Goal: Find contact information: Find contact information

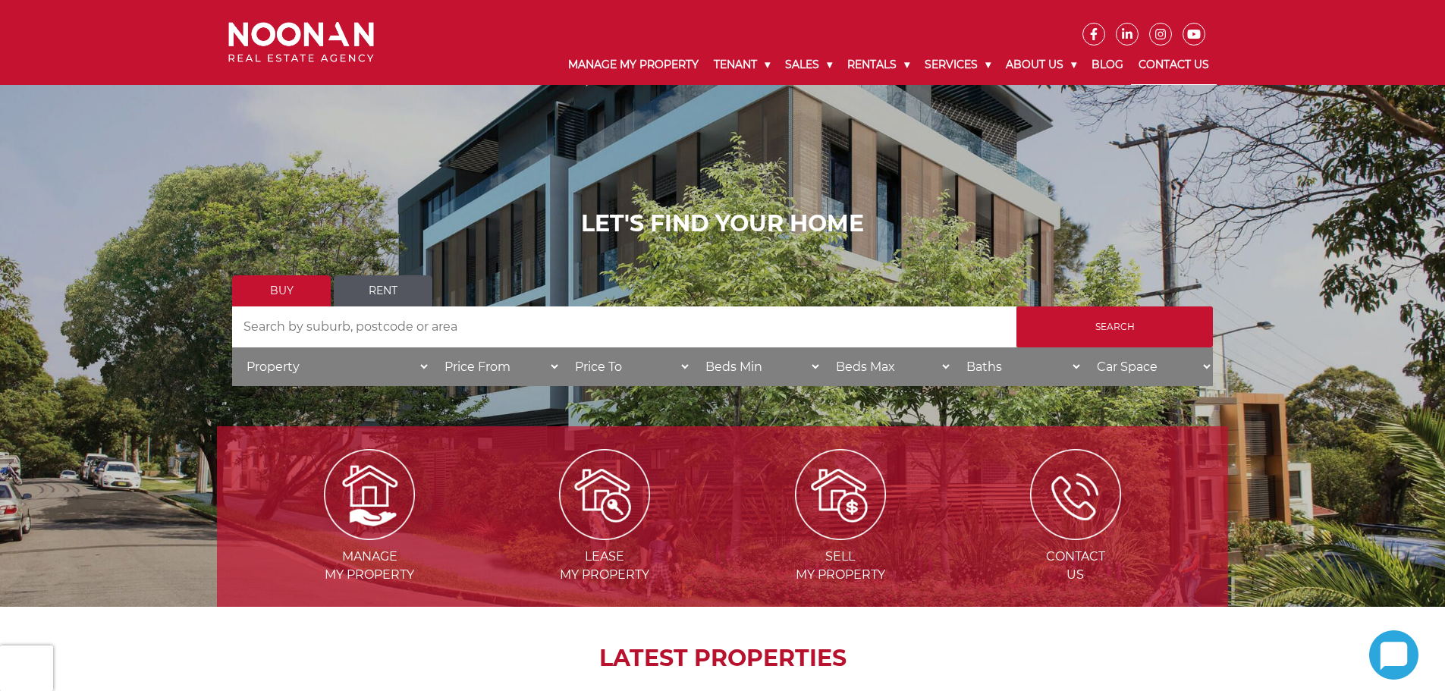
click at [1156, 64] on link "Contact Us" at bounding box center [1174, 65] width 86 height 39
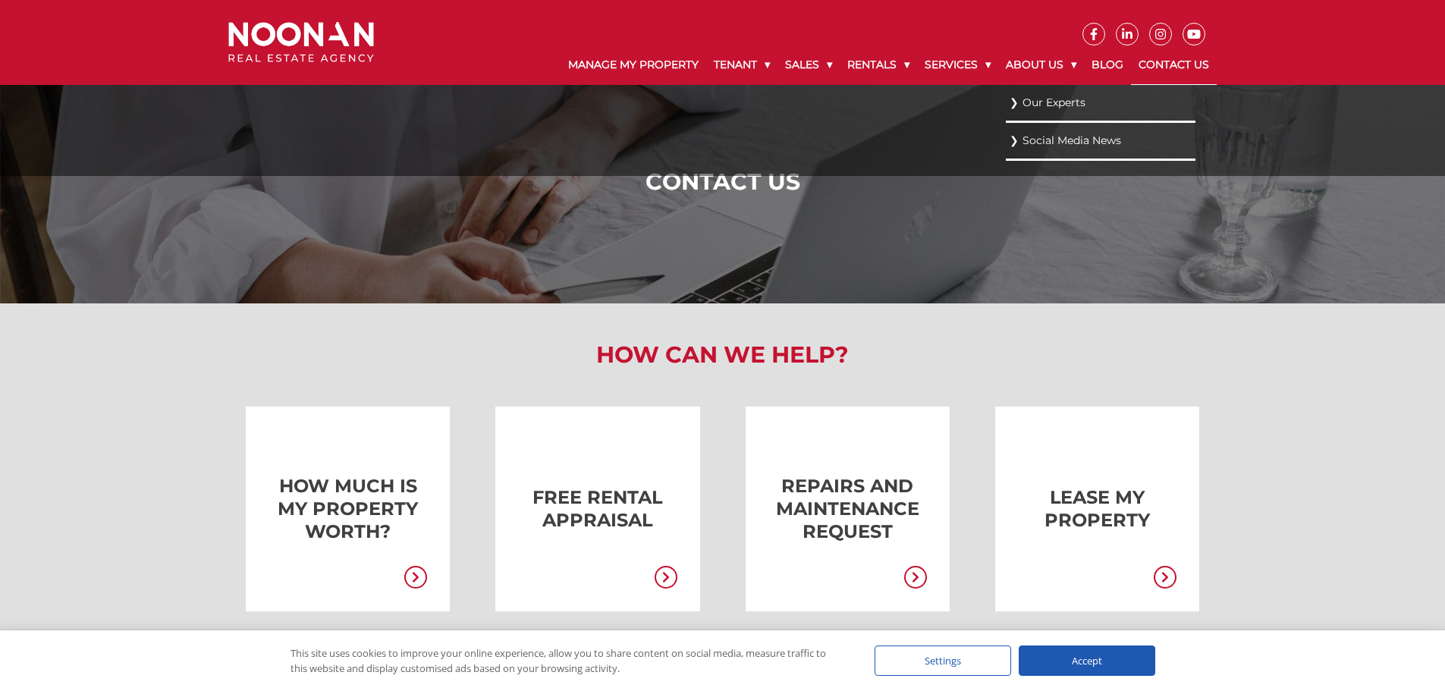
click at [1038, 95] on link "Our Experts" at bounding box center [1101, 103] width 182 height 20
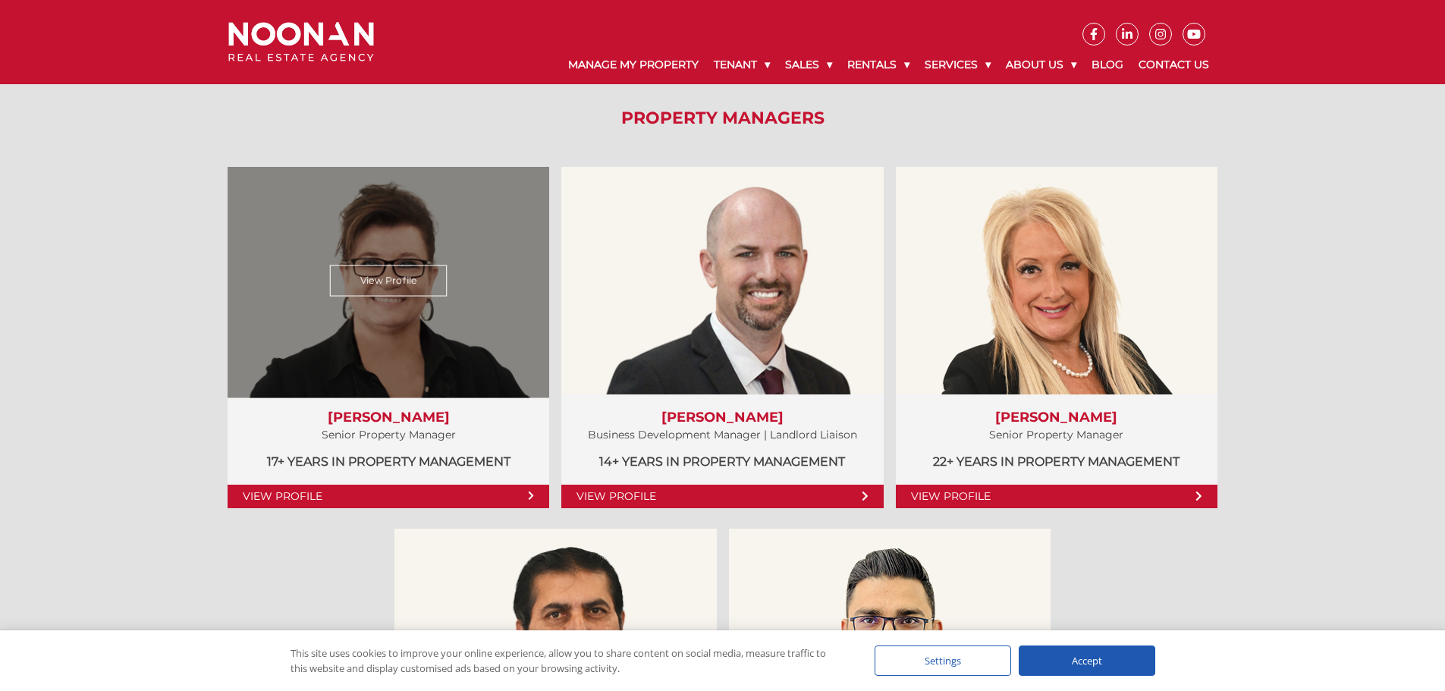
scroll to position [683, 0]
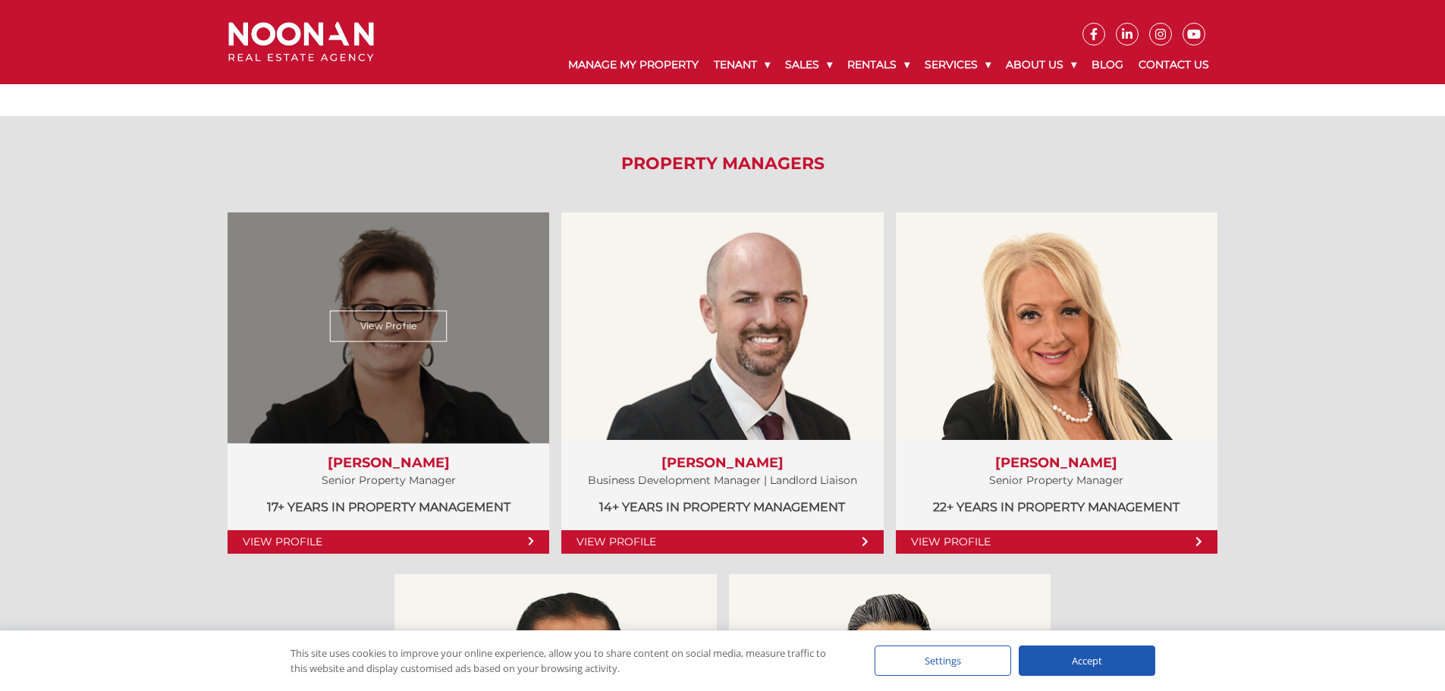
click at [355, 539] on link "View Profile" at bounding box center [389, 542] width 322 height 24
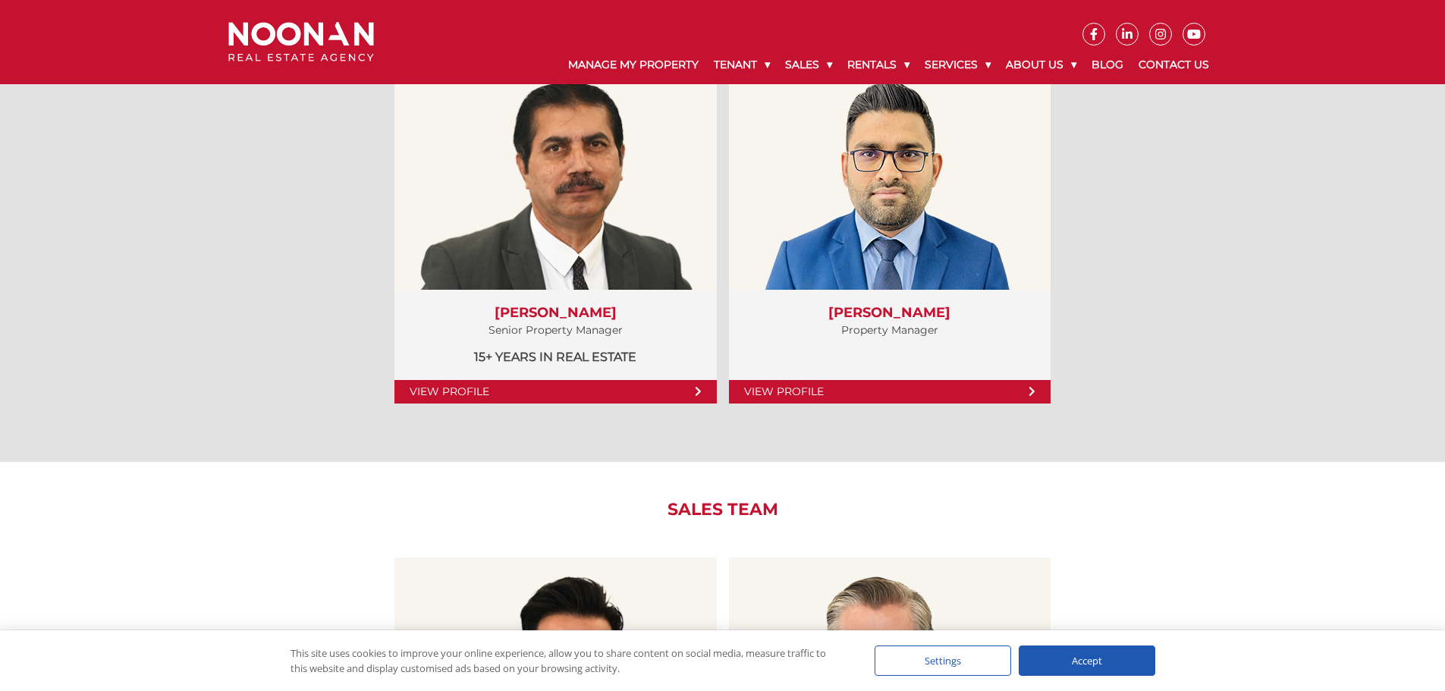
scroll to position [986, 0]
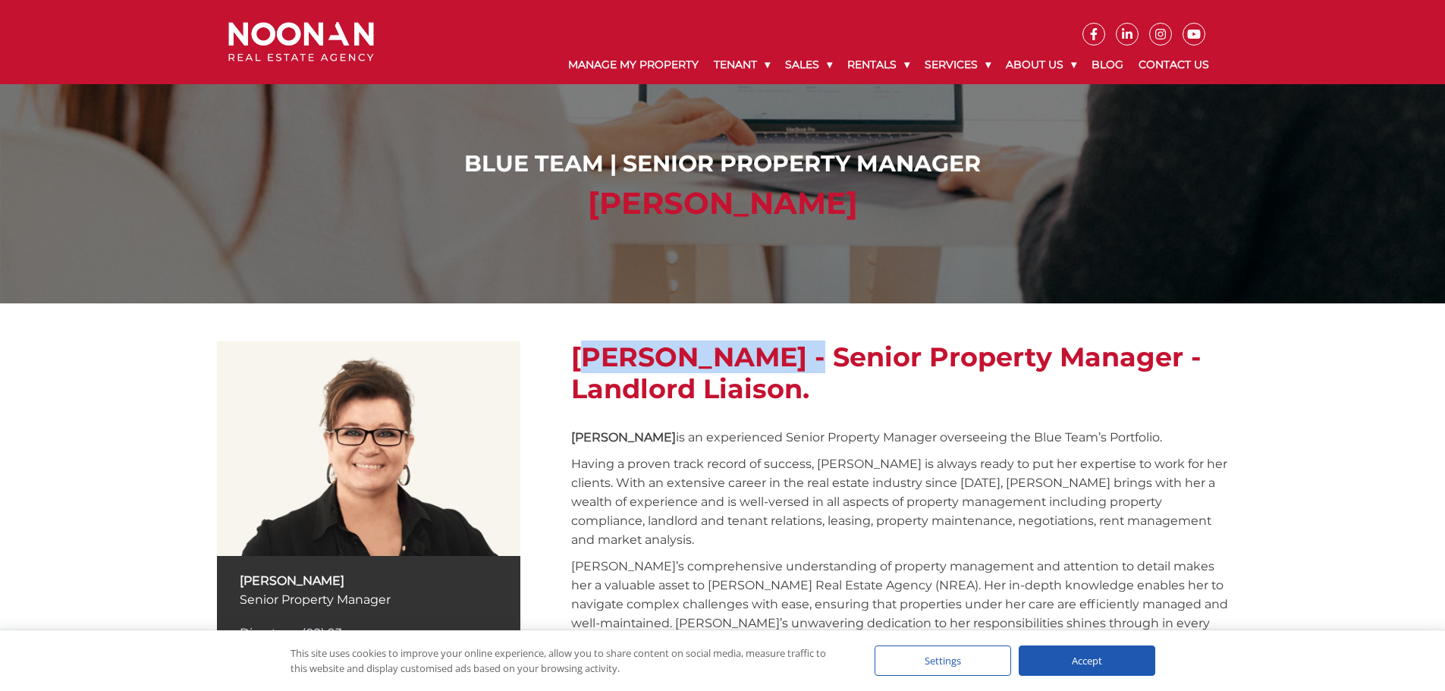
drag, startPoint x: 791, startPoint y: 352, endPoint x: 574, endPoint y: 346, distance: 217.0
click at [574, 346] on h2 "[PERSON_NAME] - Senior Property Manager - Landlord Liaison." at bounding box center [899, 373] width 657 height 64
copy h2 "[PERSON_NAME]"
